Goal: Transaction & Acquisition: Purchase product/service

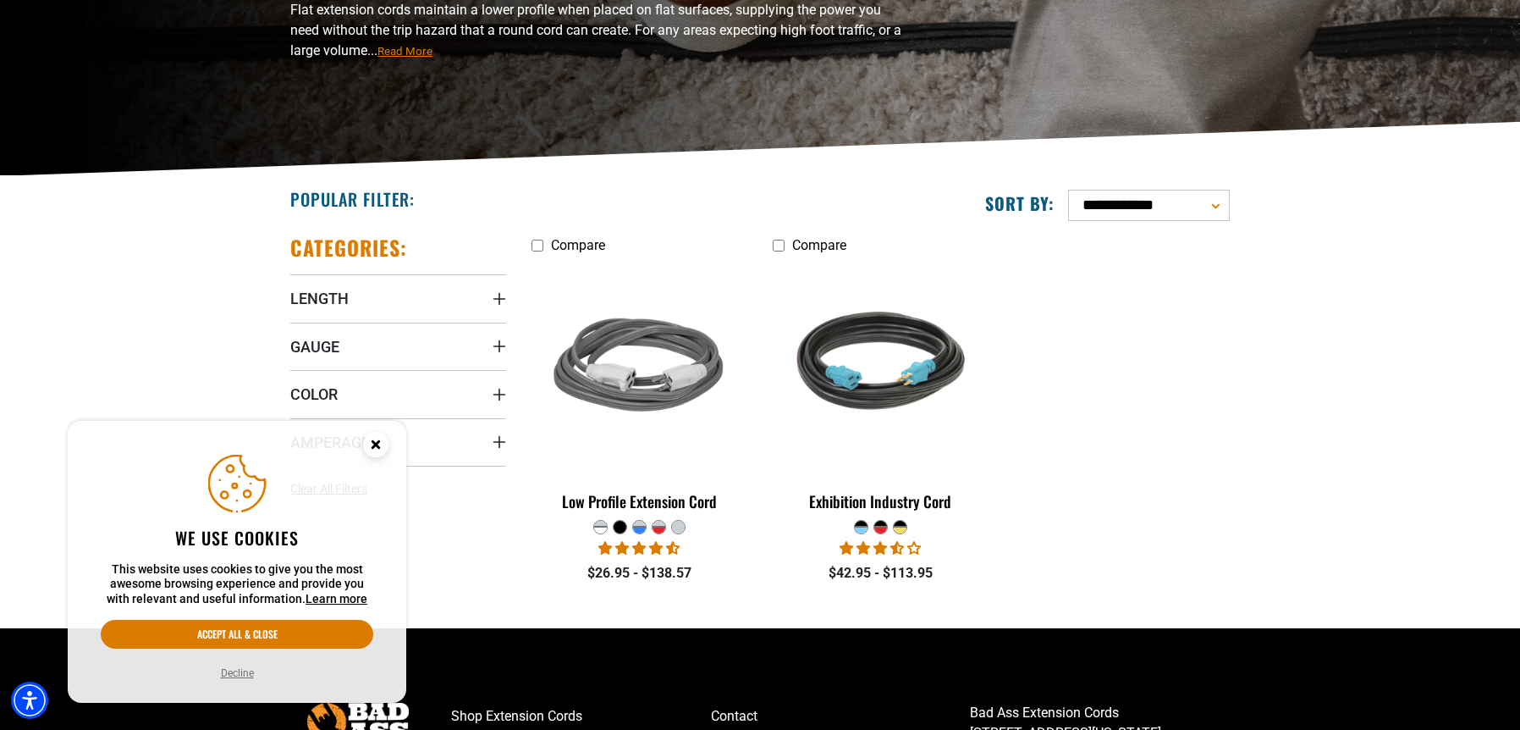
scroll to position [254, 0]
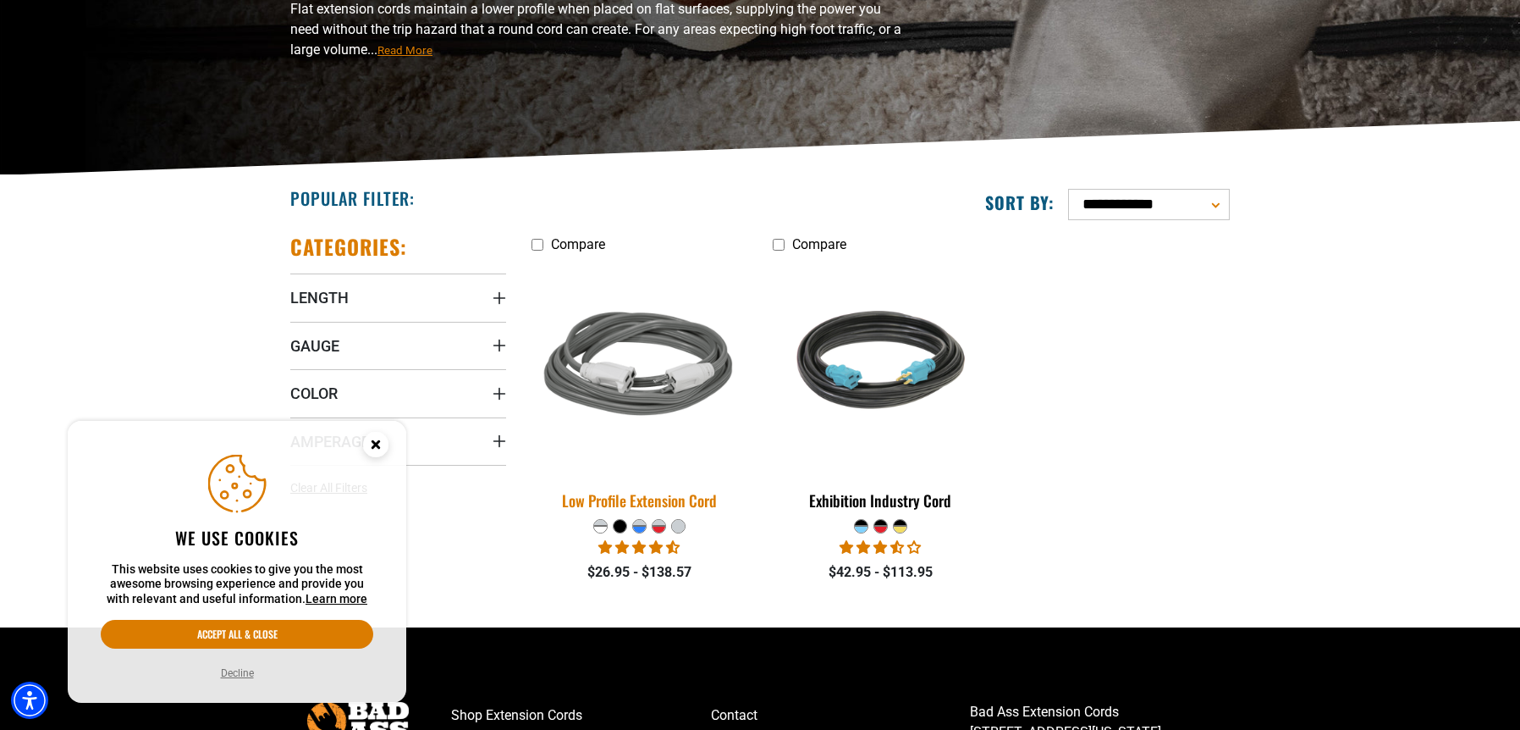
click at [642, 404] on img at bounding box center [639, 366] width 237 height 217
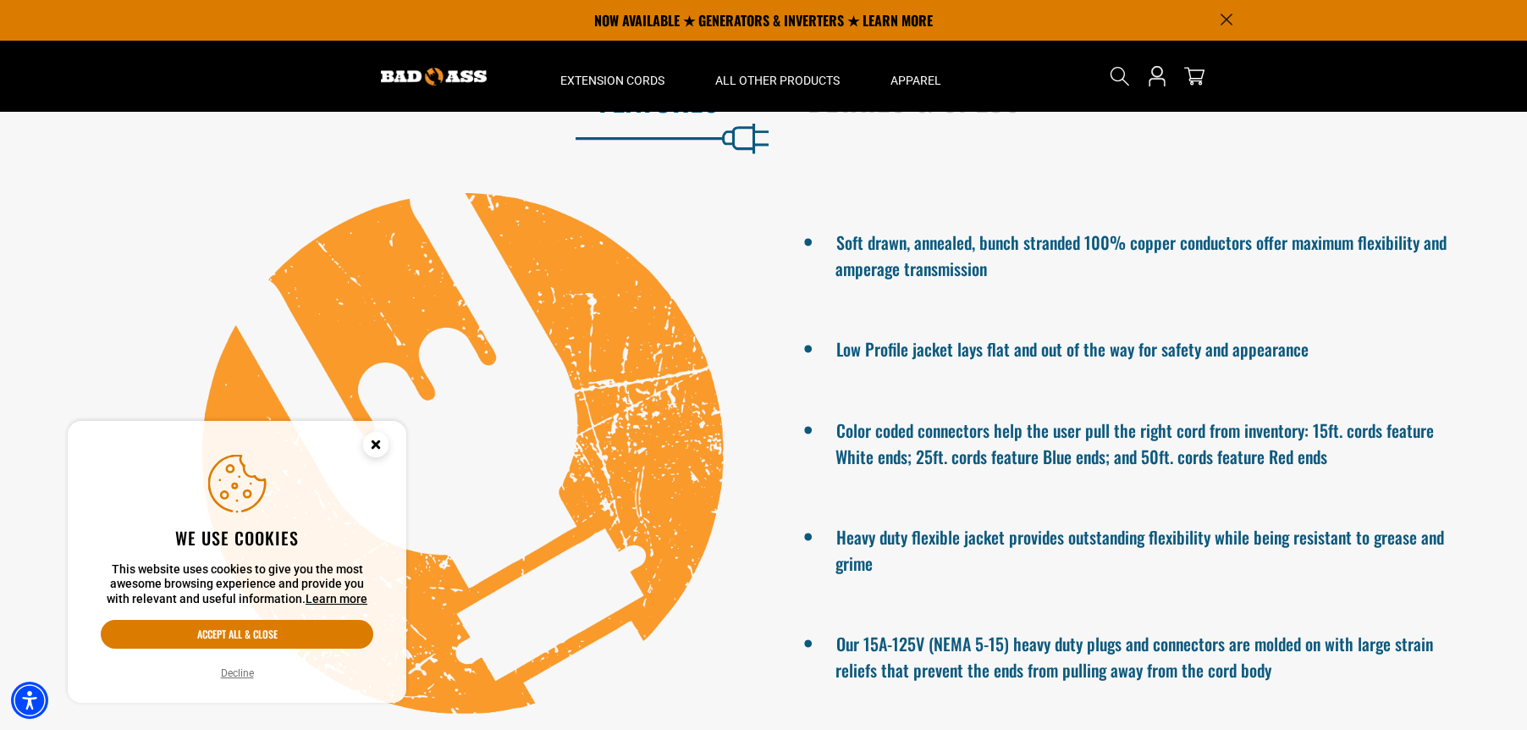
scroll to position [677, 0]
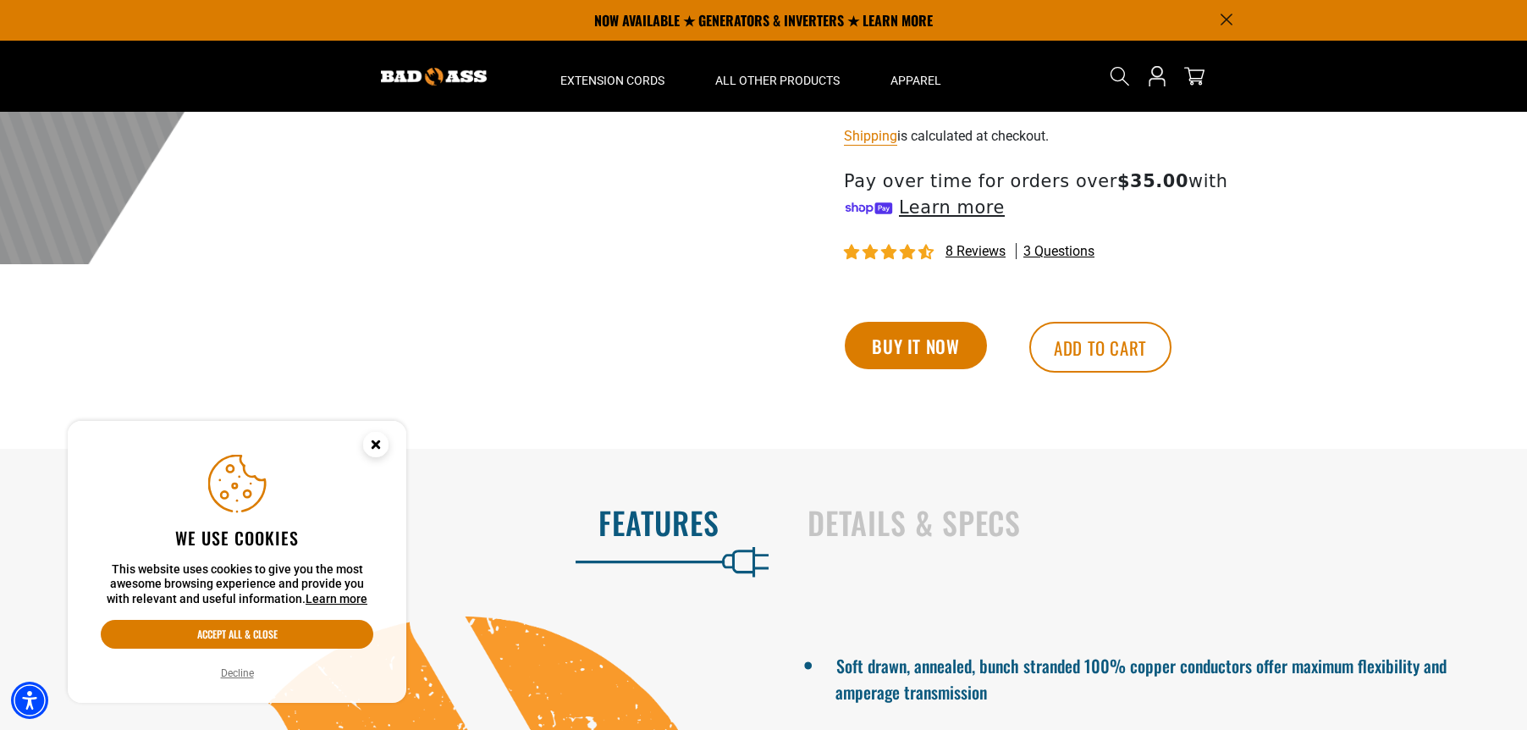
click at [440, 72] on img at bounding box center [434, 77] width 106 height 18
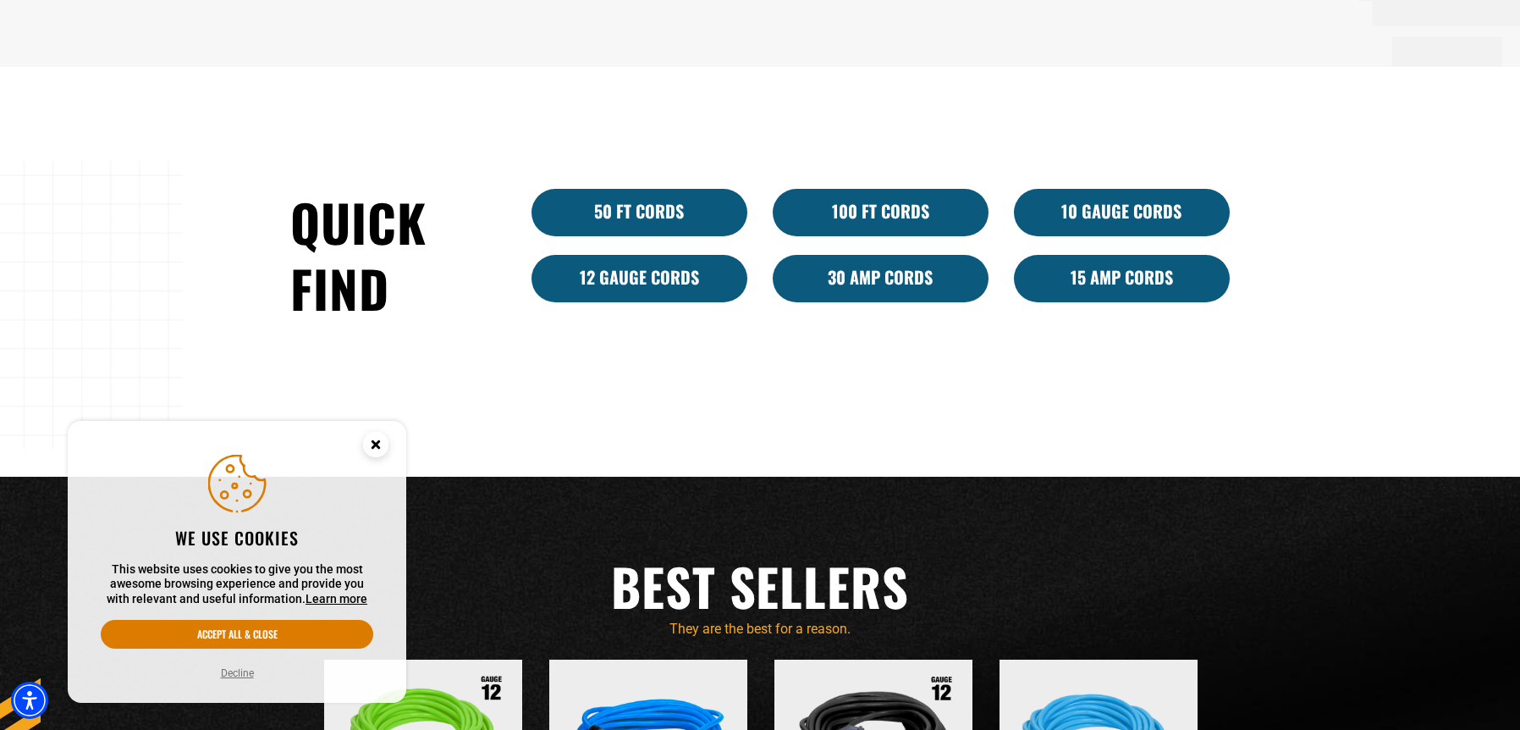
scroll to position [1185, 0]
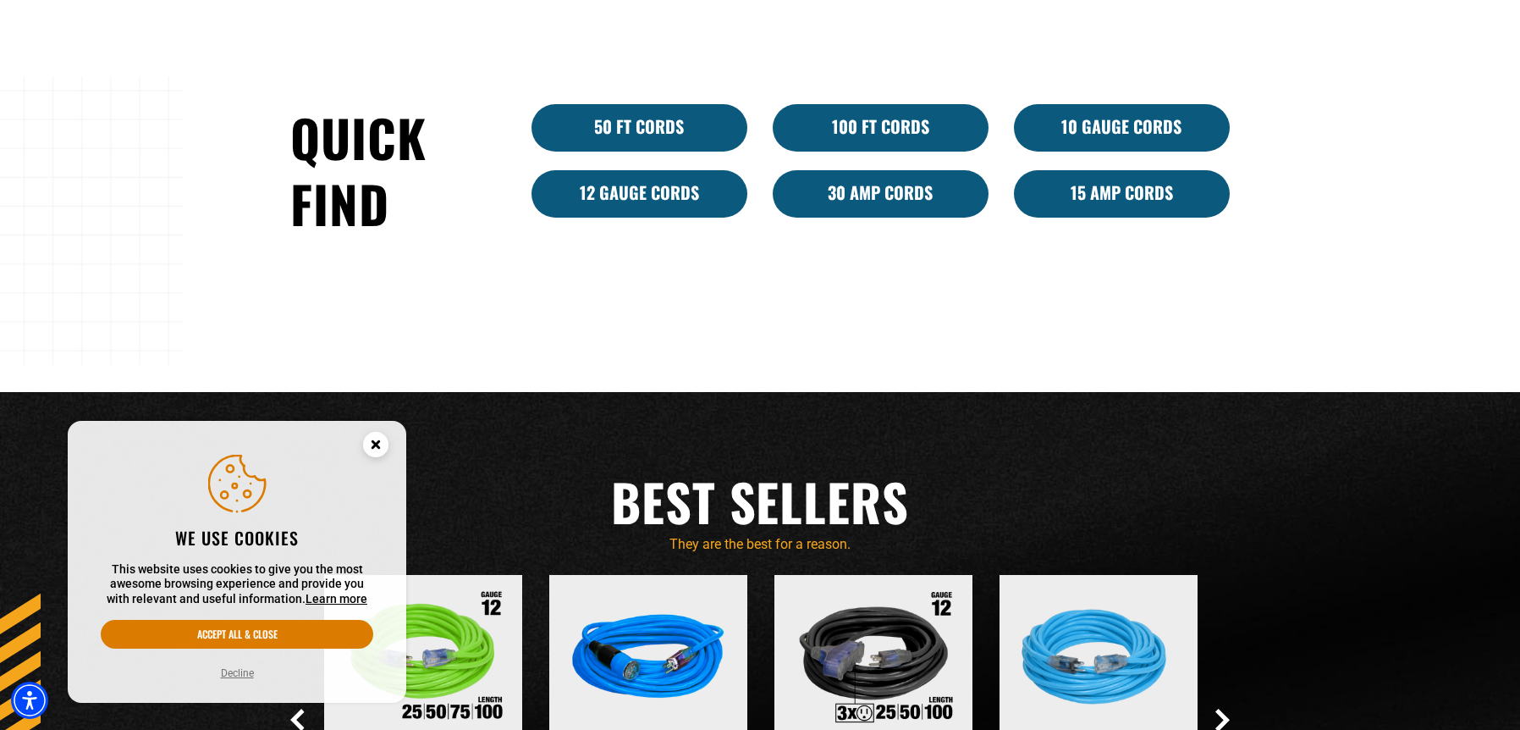
click at [1065, 199] on link "15 Amp Cords" at bounding box center [1122, 193] width 216 height 47
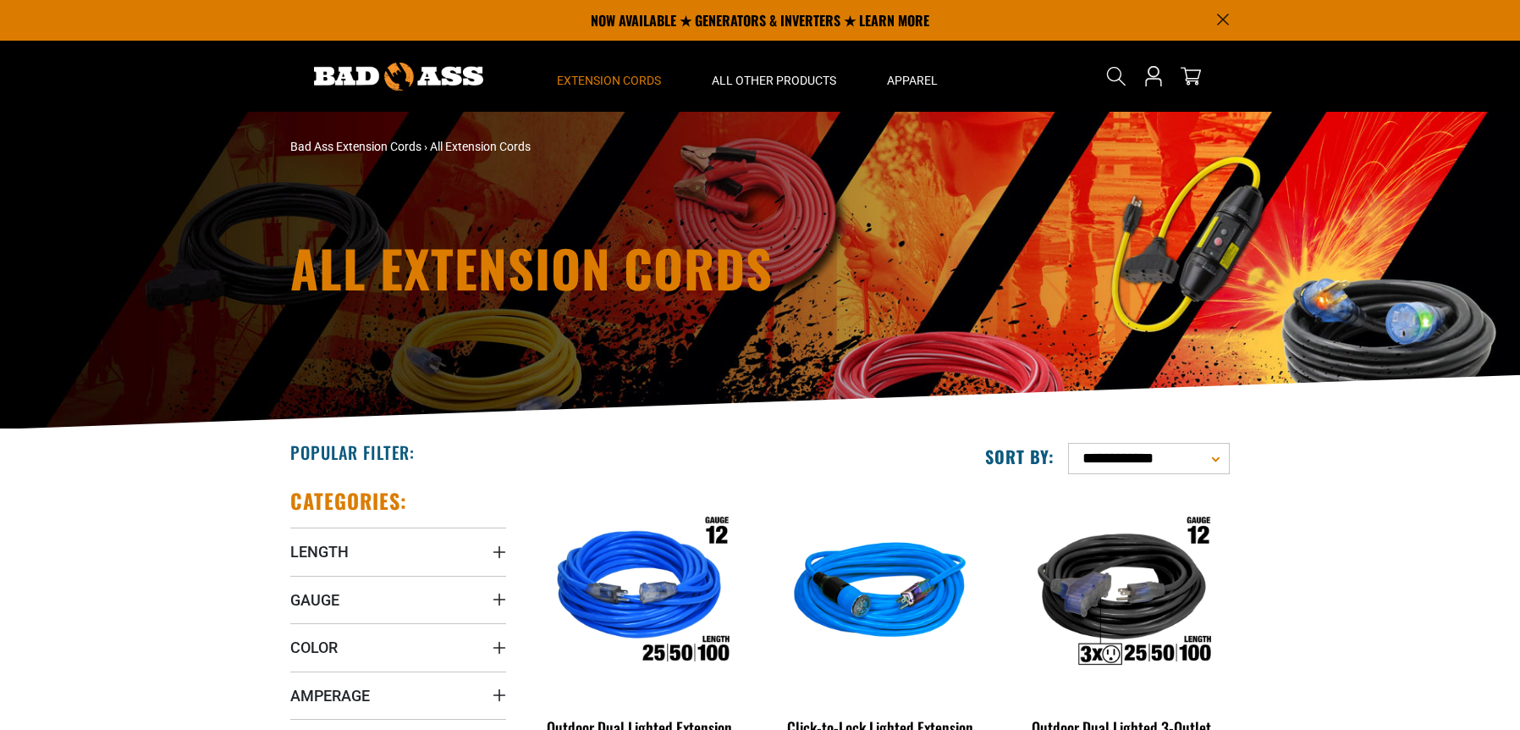
click at [494, 592] on icon "Gauge" at bounding box center [500, 599] width 14 height 14
